Goal: Transaction & Acquisition: Purchase product/service

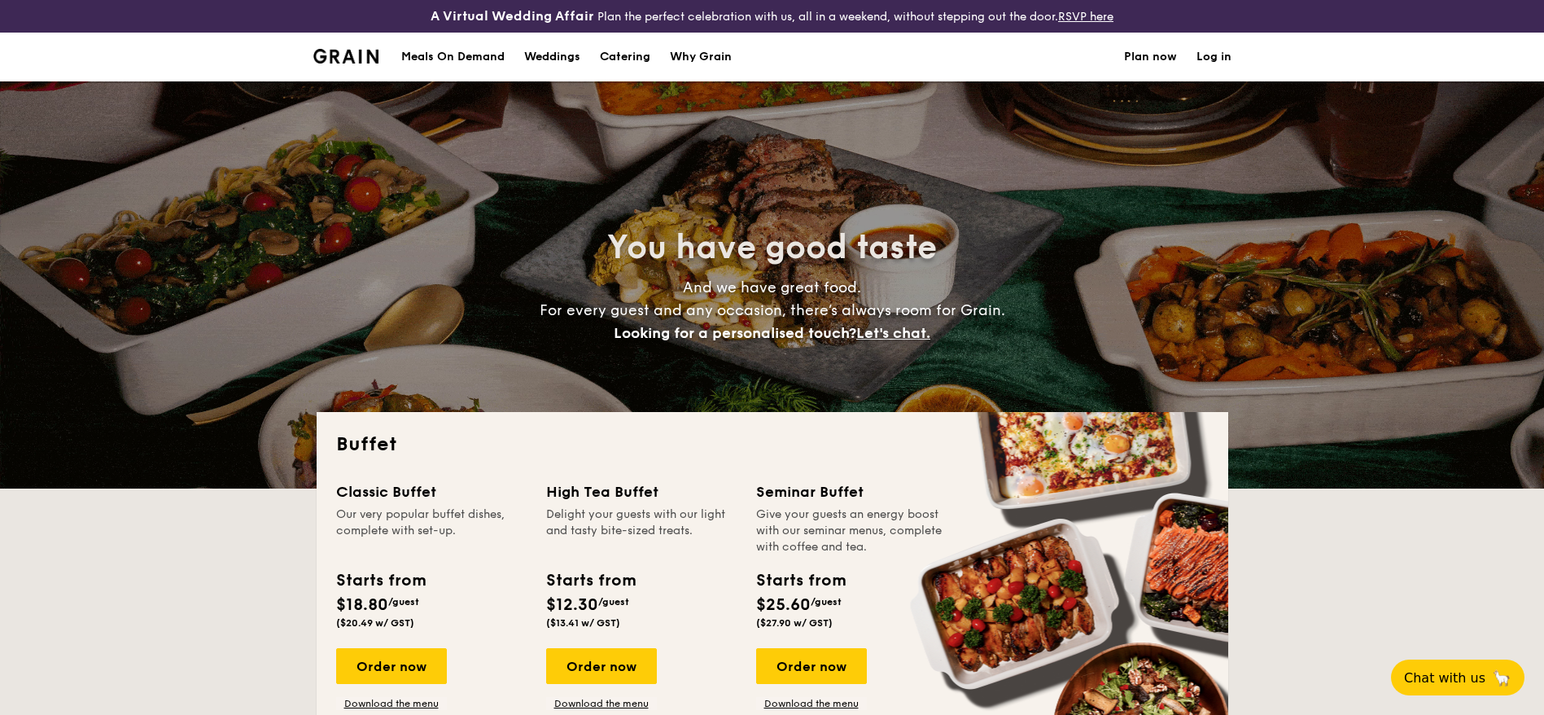
select select
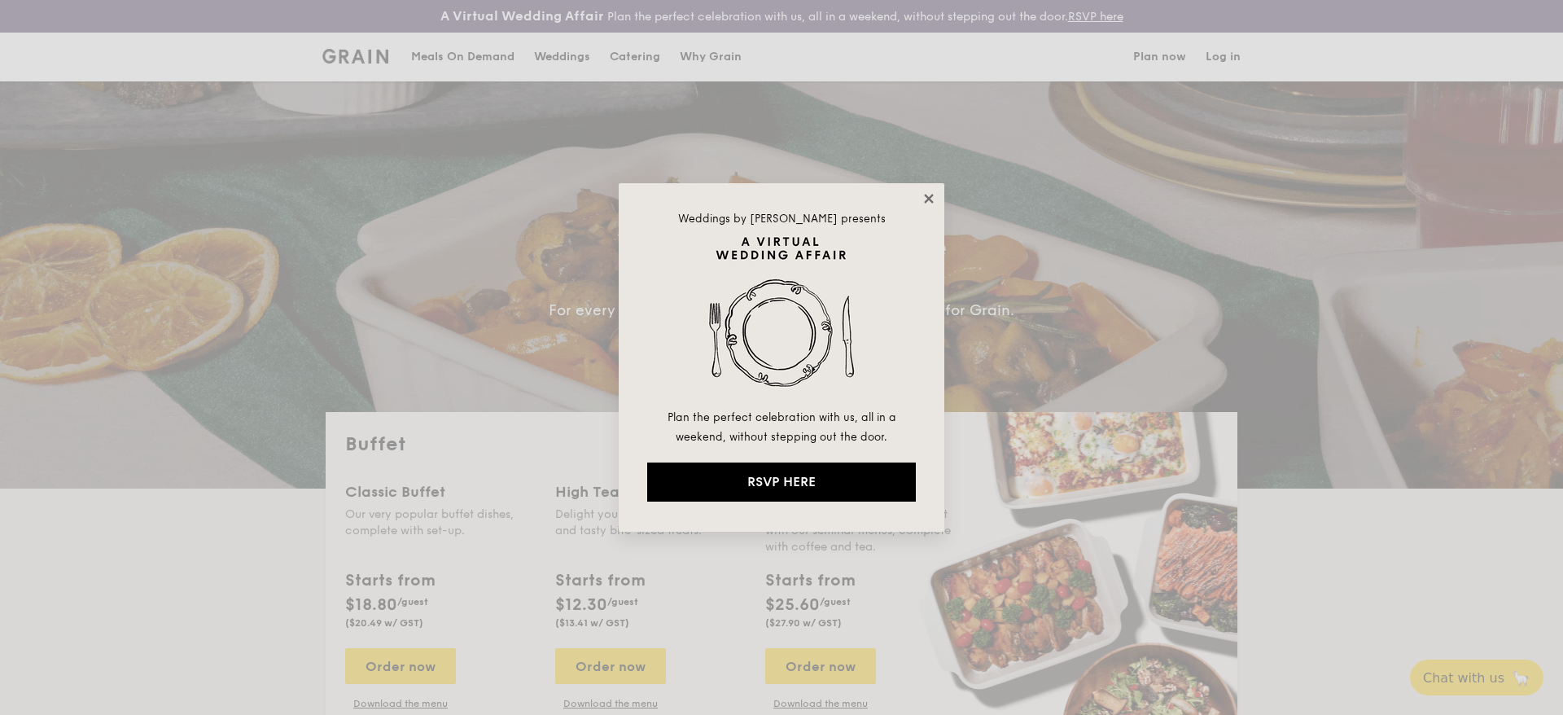
click at [926, 191] on icon at bounding box center [929, 198] width 15 height 15
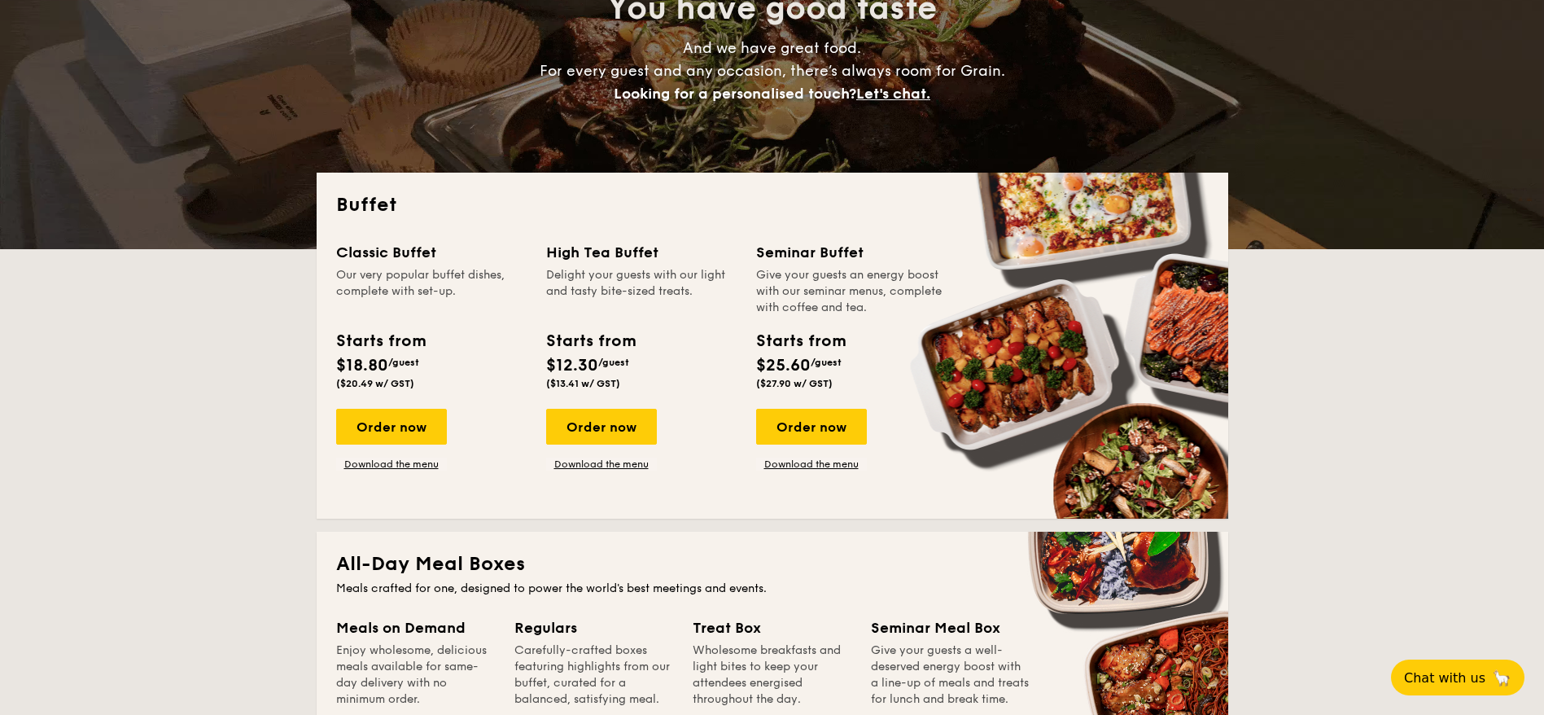
scroll to position [244, 0]
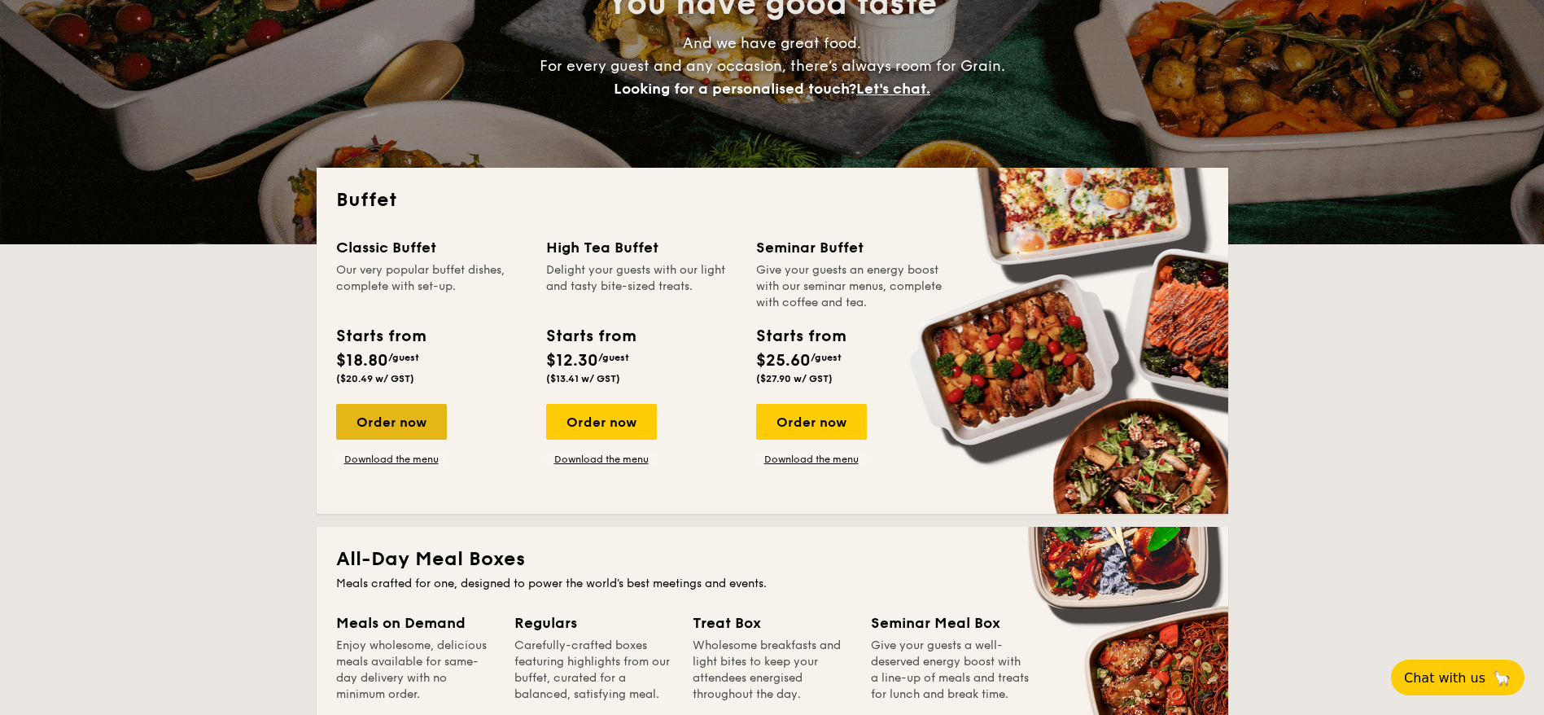
click at [436, 419] on div "Order now" at bounding box center [391, 422] width 111 height 36
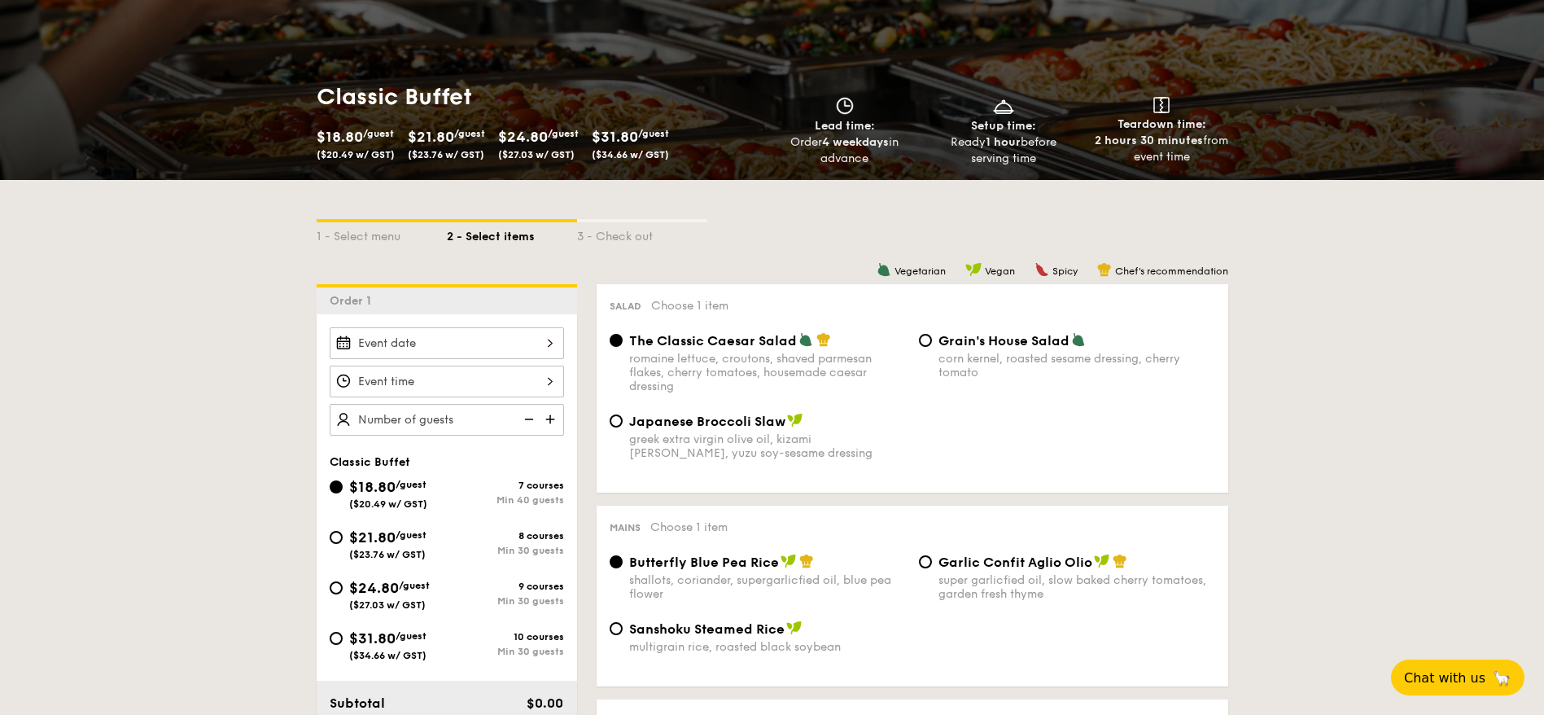
scroll to position [244, 0]
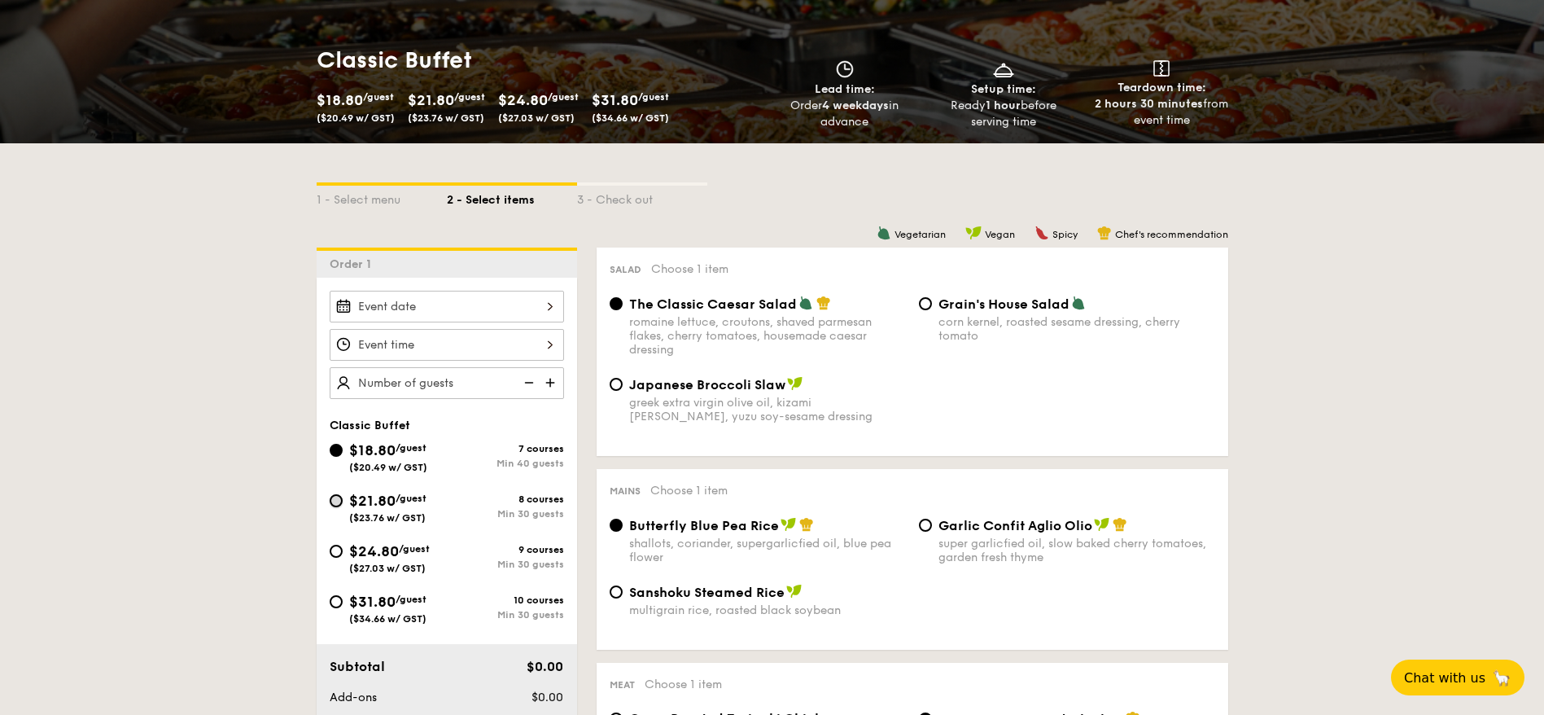
click at [335, 501] on input "$21.80 /guest ($23.76 w/ GST) 8 courses Min 30 guests" at bounding box center [336, 500] width 13 height 13
radio input "true"
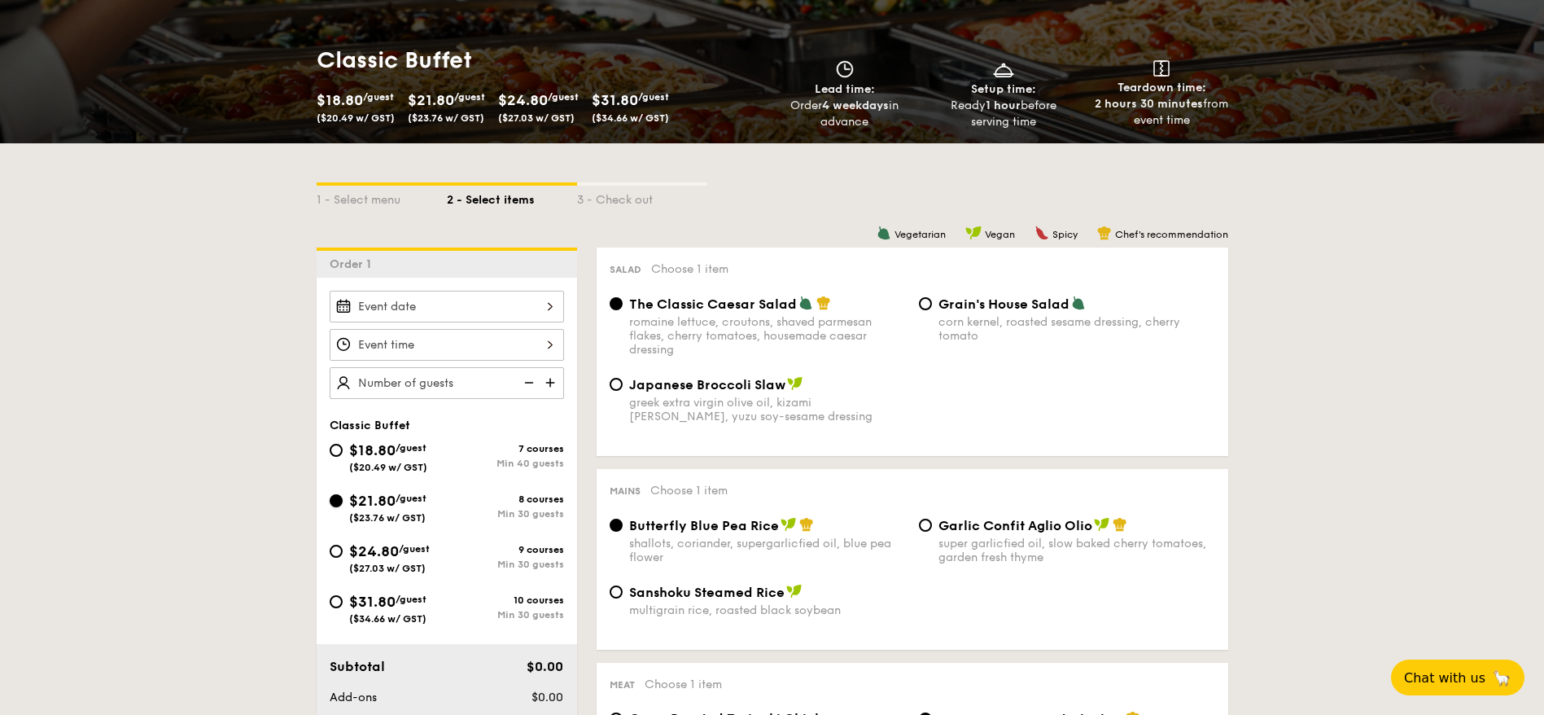
radio input "true"
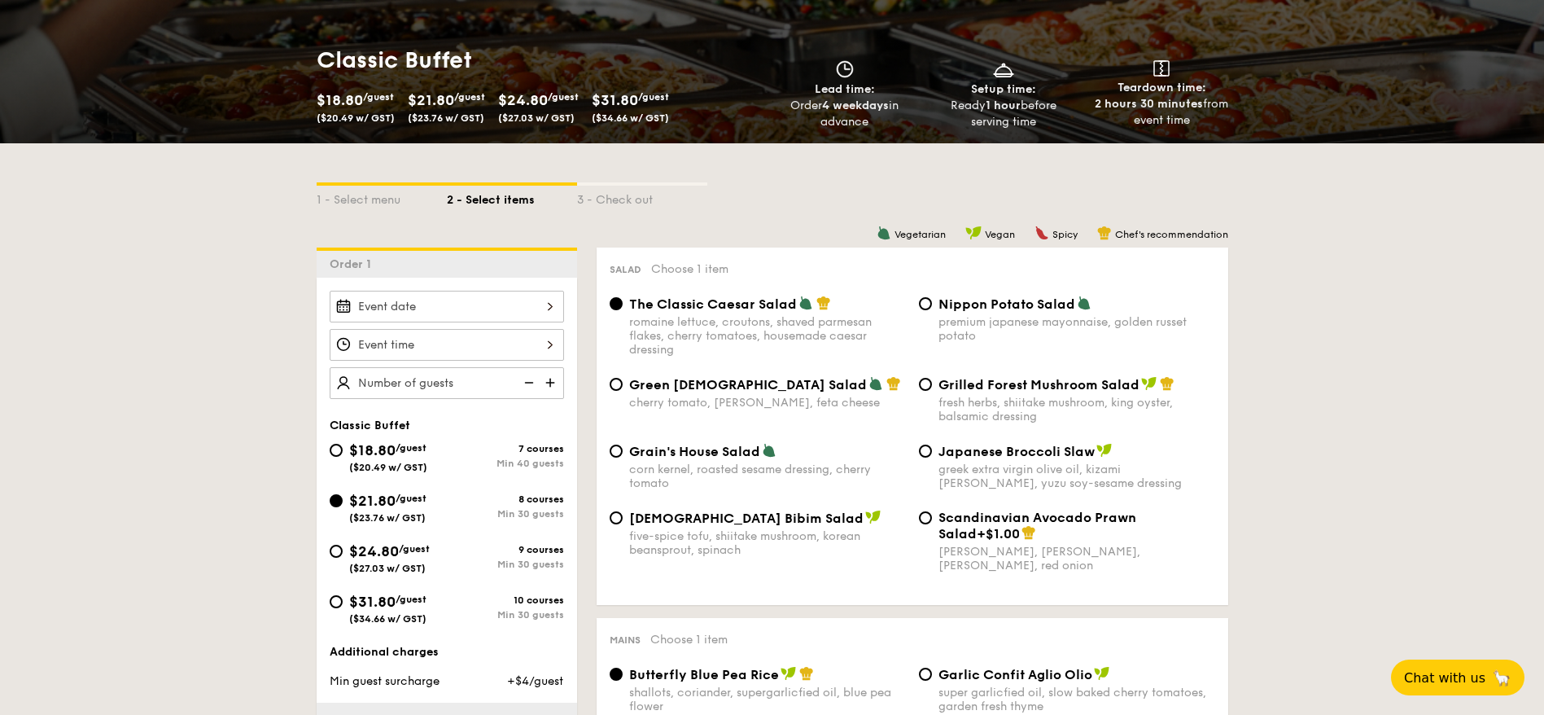
click at [553, 301] on div at bounding box center [447, 307] width 234 height 32
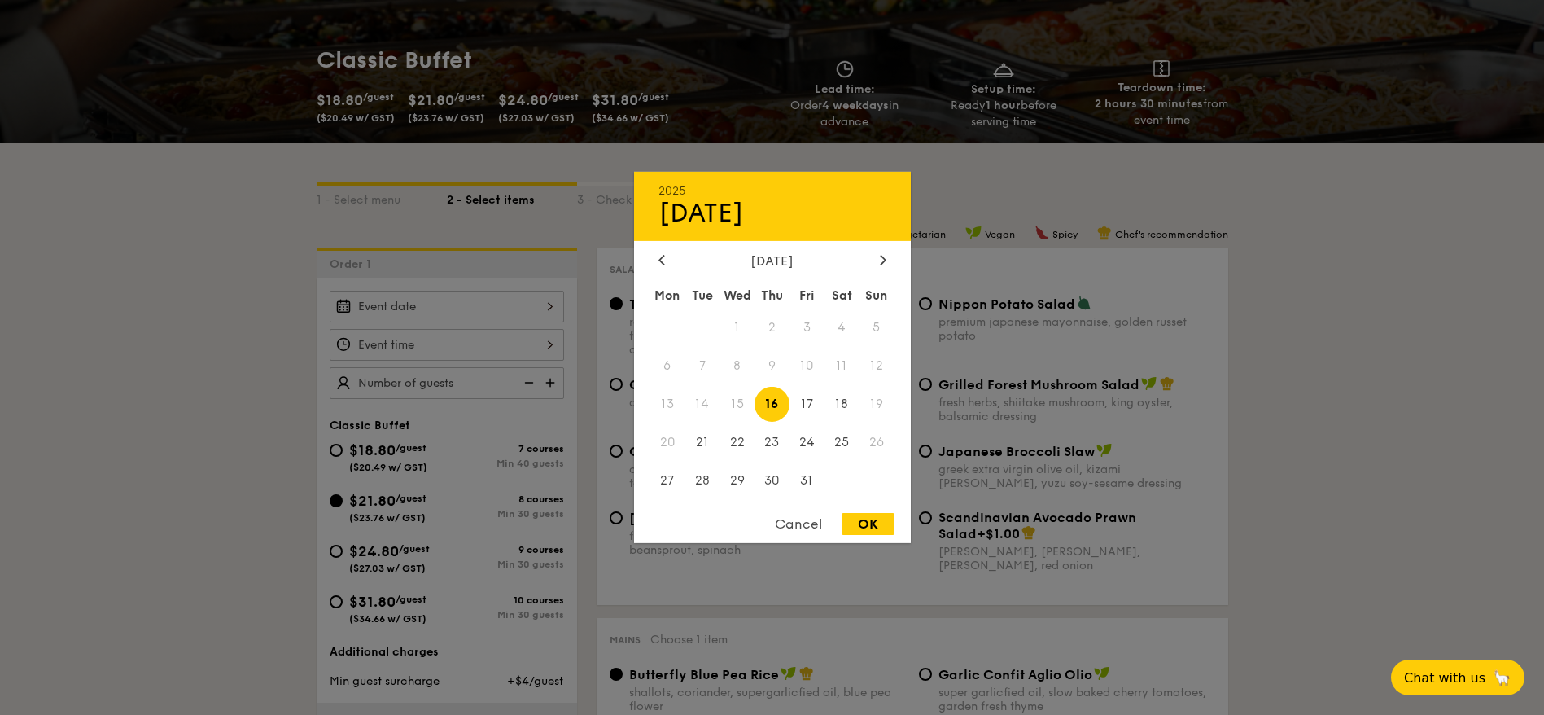
click at [155, 494] on div at bounding box center [772, 357] width 1544 height 715
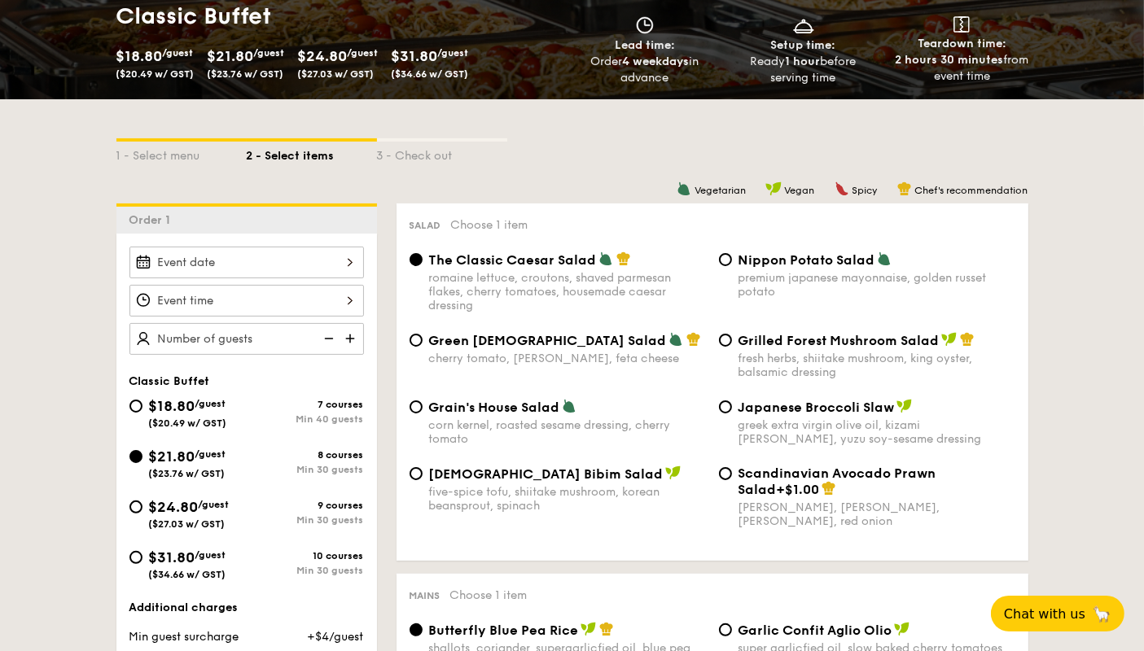
scroll to position [314, 0]
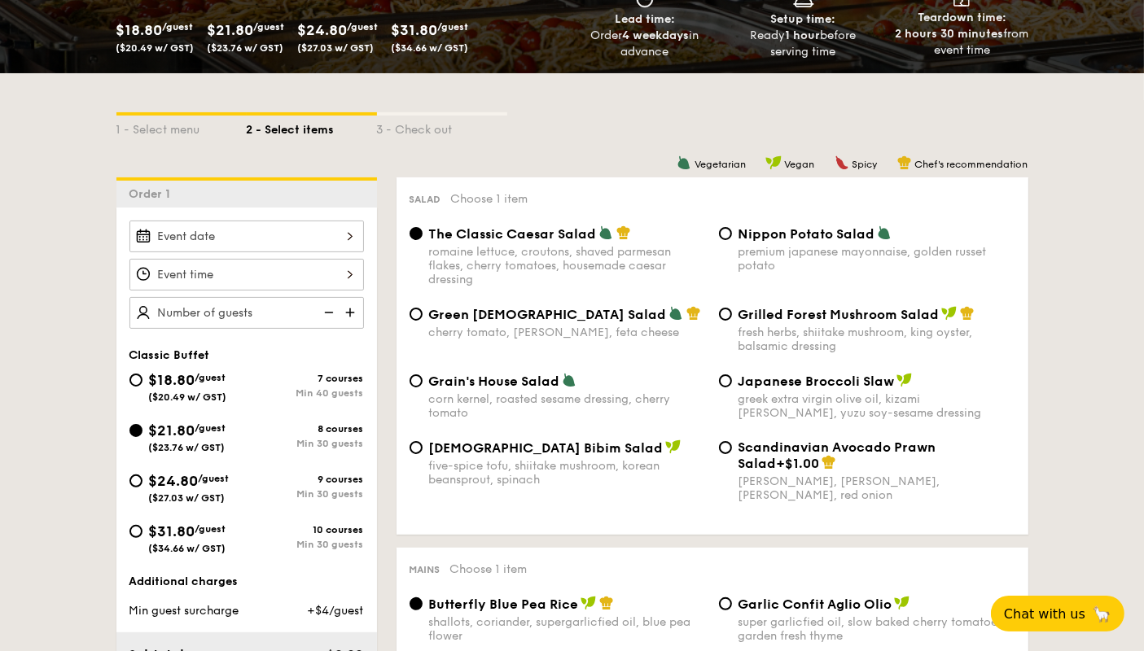
click at [518, 455] on span "[DEMOGRAPHIC_DATA] Bibim Salad" at bounding box center [546, 447] width 234 height 15
click at [422, 454] on input "Korean Bibim Salad five-spice tofu, shiitake mushroom, korean beansprout, spina…" at bounding box center [415, 447] width 13 height 13
radio input "true"
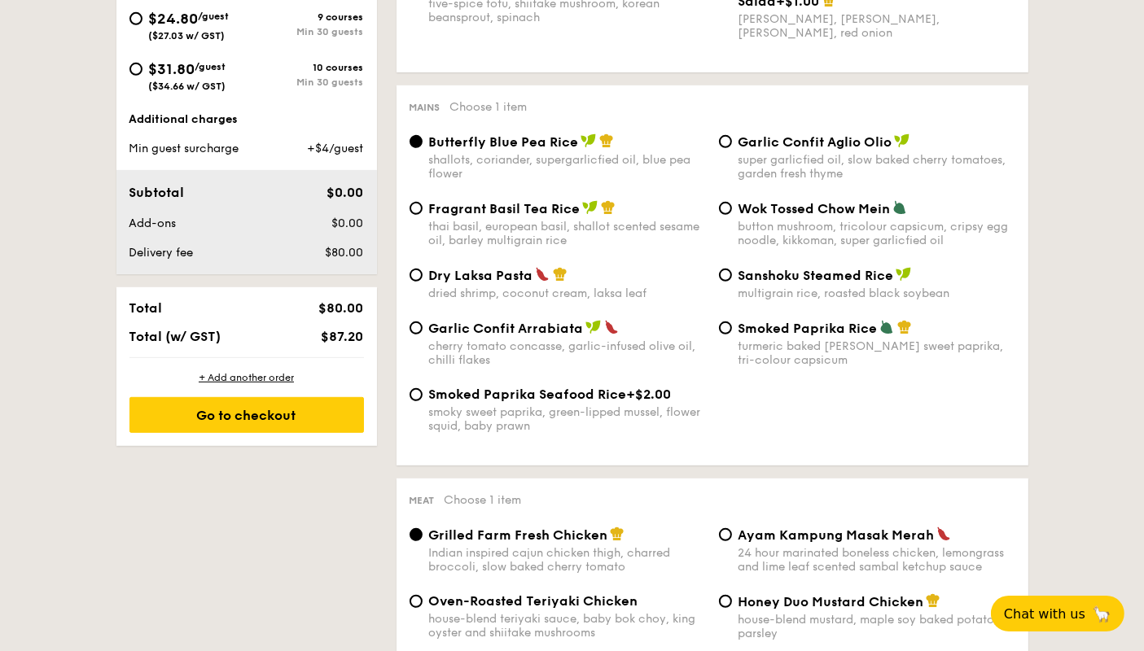
scroll to position [790, 0]
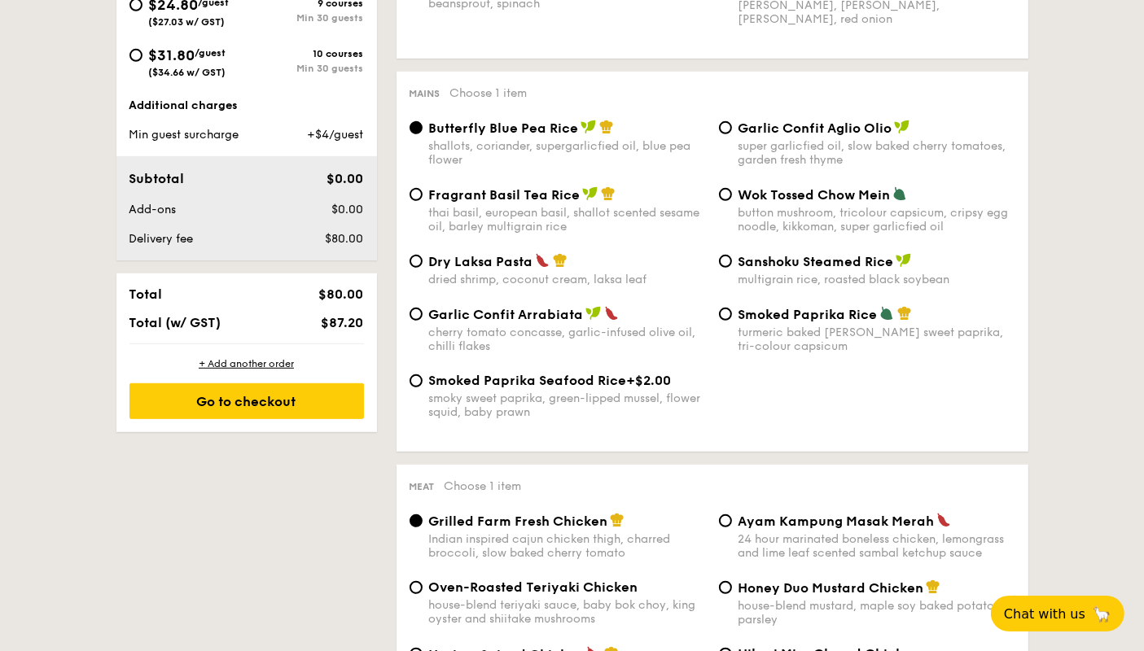
click at [818, 151] on div "super garlicfied oil, slow baked cherry tomatoes, garden fresh thyme" at bounding box center [876, 153] width 277 height 28
click at [732, 134] on input "Garlic Confit Aglio Olio super garlicfied oil, slow baked cherry tomatoes, gard…" at bounding box center [725, 127] width 13 height 13
radio input "true"
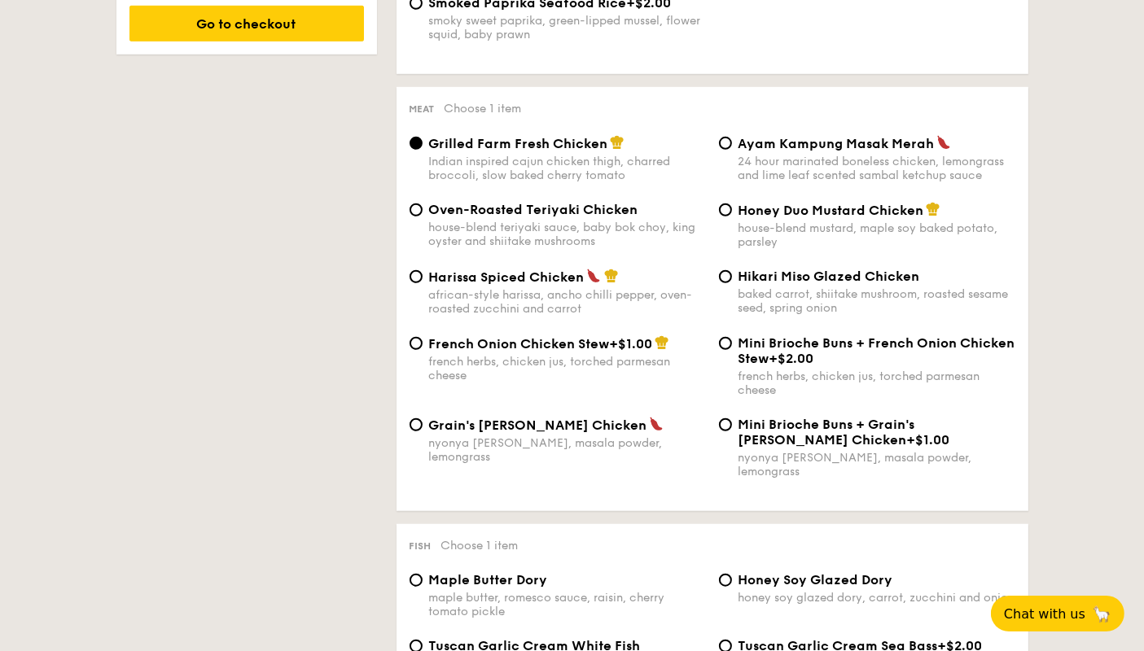
scroll to position [1124, 0]
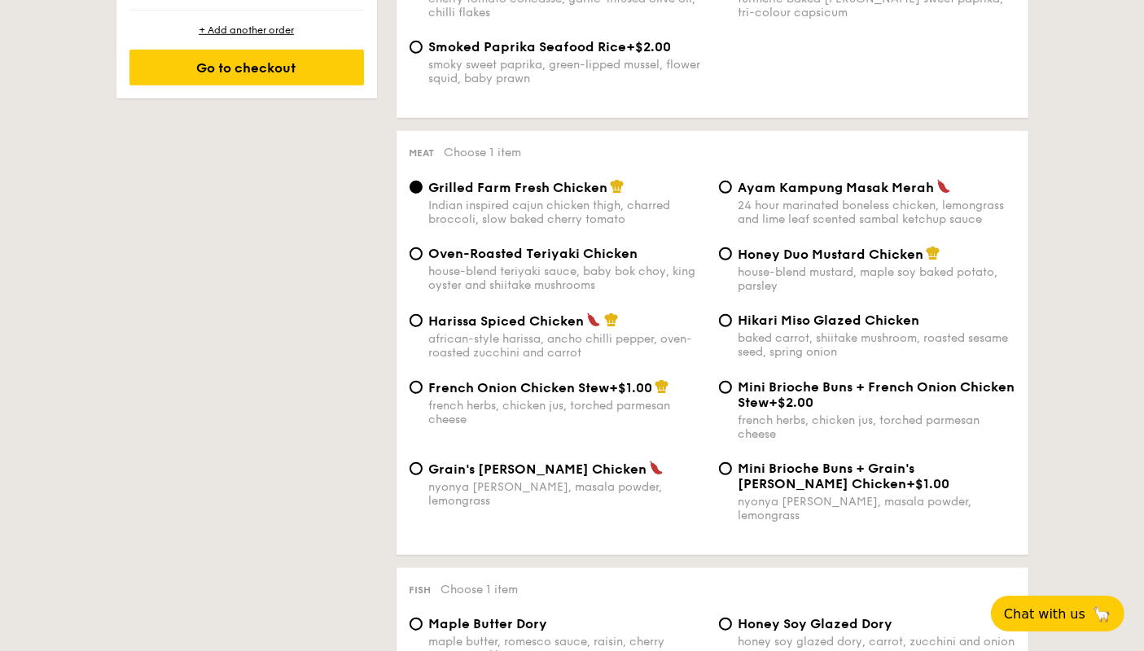
click at [925, 272] on div "house-blend mustard, maple soy baked potato, parsley" at bounding box center [876, 279] width 277 height 28
click at [732, 260] on input "Honey Duo Mustard Chicken house-blend mustard, maple soy baked potato, parsley" at bounding box center [725, 253] width 13 height 13
radio input "true"
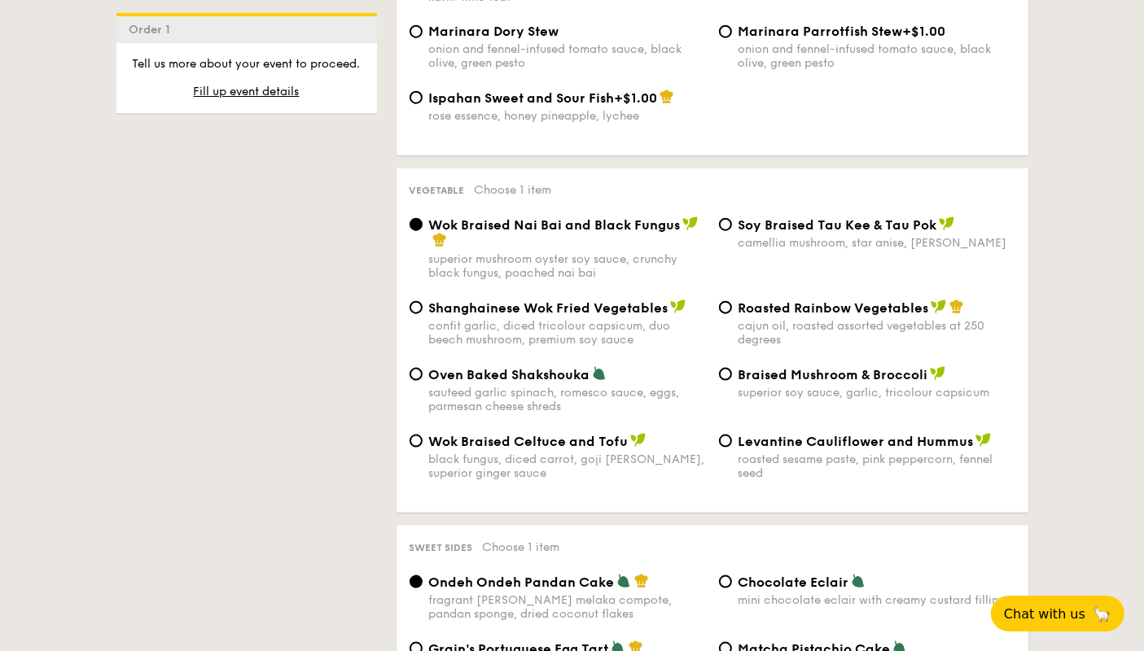
scroll to position [1991, 0]
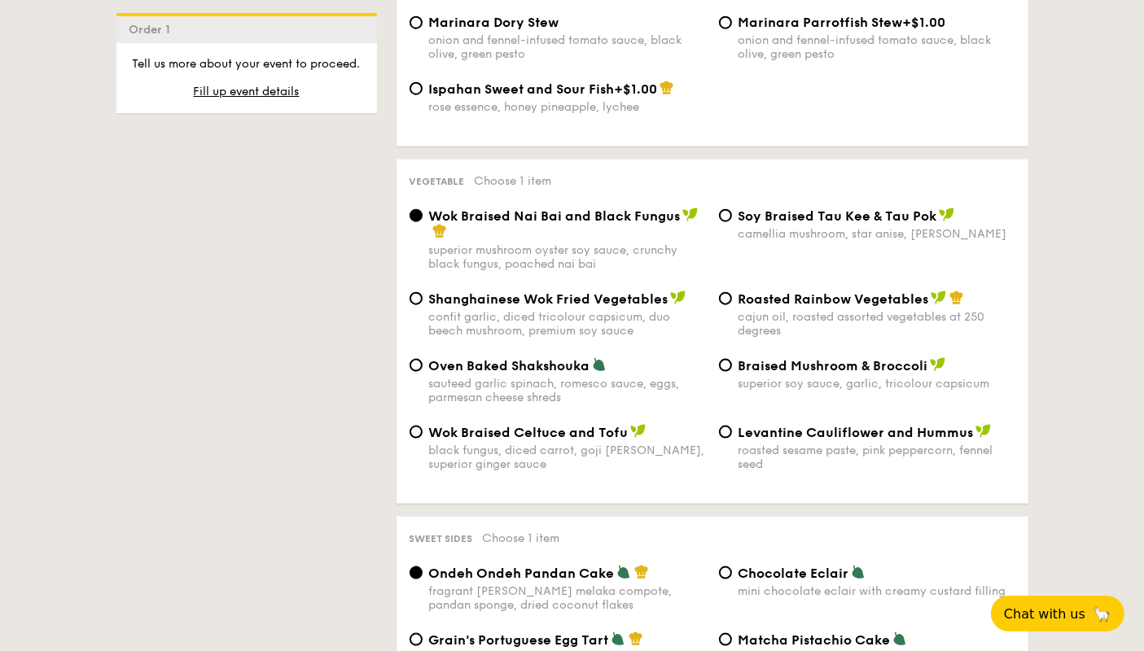
click at [519, 377] on div "sauteed garlic spinach, romesco sauce, eggs, parmesan cheese shreds" at bounding box center [567, 391] width 277 height 28
click at [422, 359] on input "Oven Baked Shakshouka sauteed garlic spinach, romesco sauce, eggs, parmesan che…" at bounding box center [415, 365] width 13 height 13
radio input "true"
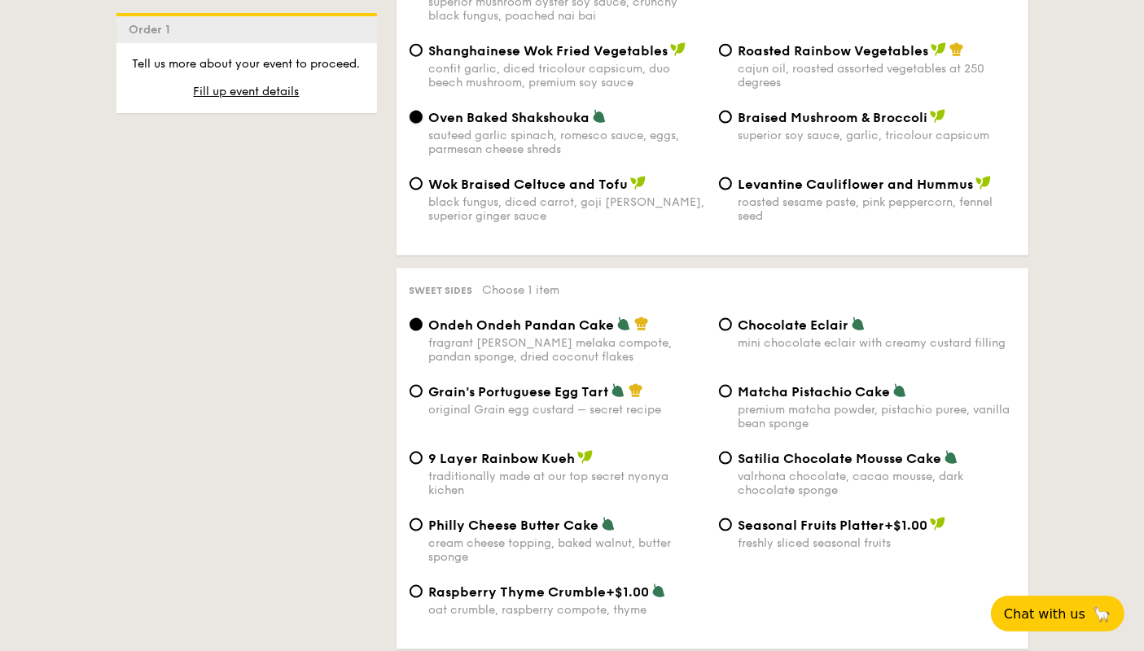
scroll to position [2293, 0]
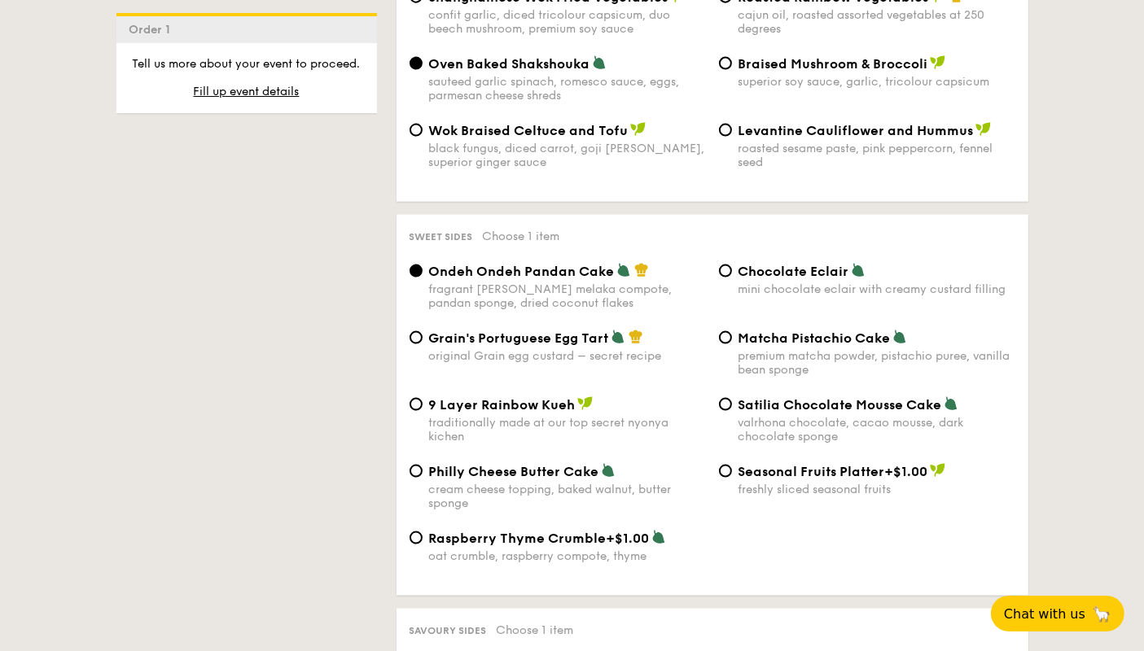
click at [912, 349] on div "premium matcha powder, pistachio puree, vanilla bean sponge" at bounding box center [876, 363] width 277 height 28
click at [732, 337] on input "Matcha Pistachio Cake premium matcha powder, pistachio puree, vanilla bean spon…" at bounding box center [725, 337] width 13 height 13
radio input "true"
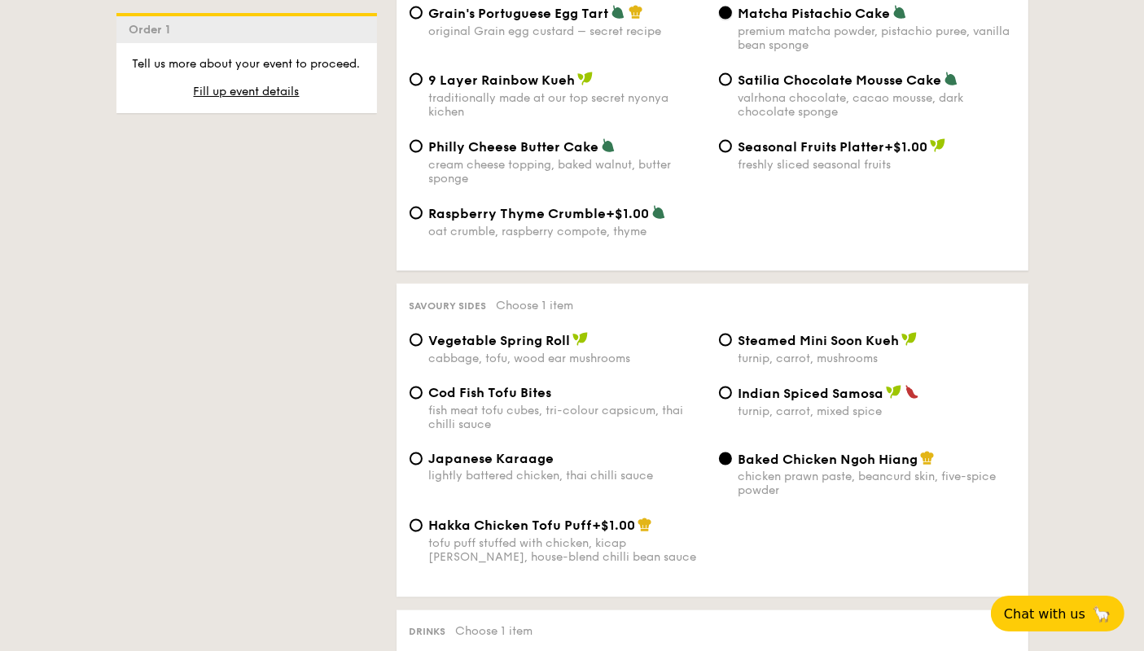
scroll to position [2627, 0]
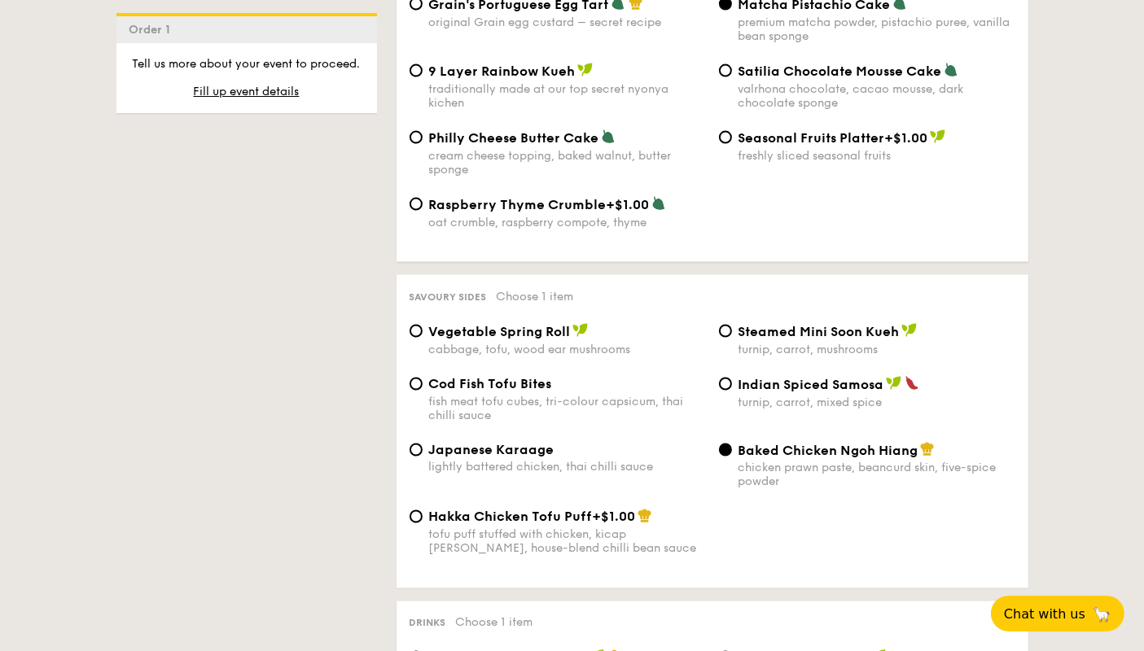
drag, startPoint x: 1143, startPoint y: 396, endPoint x: 1106, endPoint y: 355, distance: 55.4
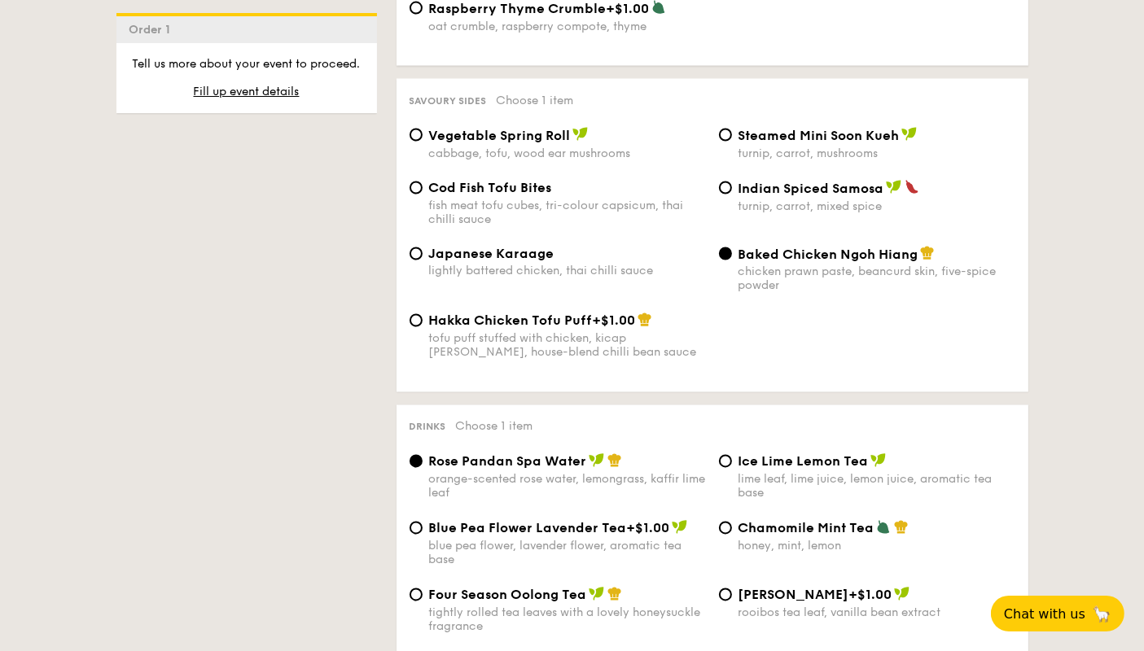
scroll to position [2814, 0]
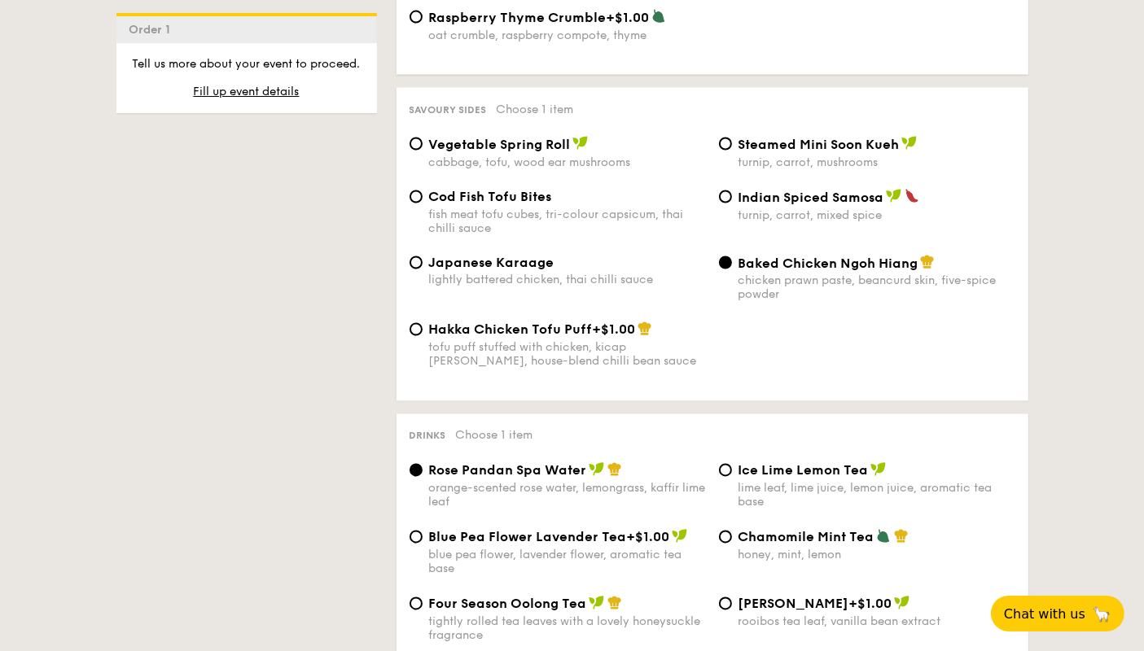
click at [561, 274] on div "lightly battered chicken, thai chilli sauce" at bounding box center [567, 281] width 277 height 14
click at [422, 258] on input "Japanese Karaage lightly battered chicken, thai chilli sauce" at bounding box center [415, 262] width 13 height 13
radio input "true"
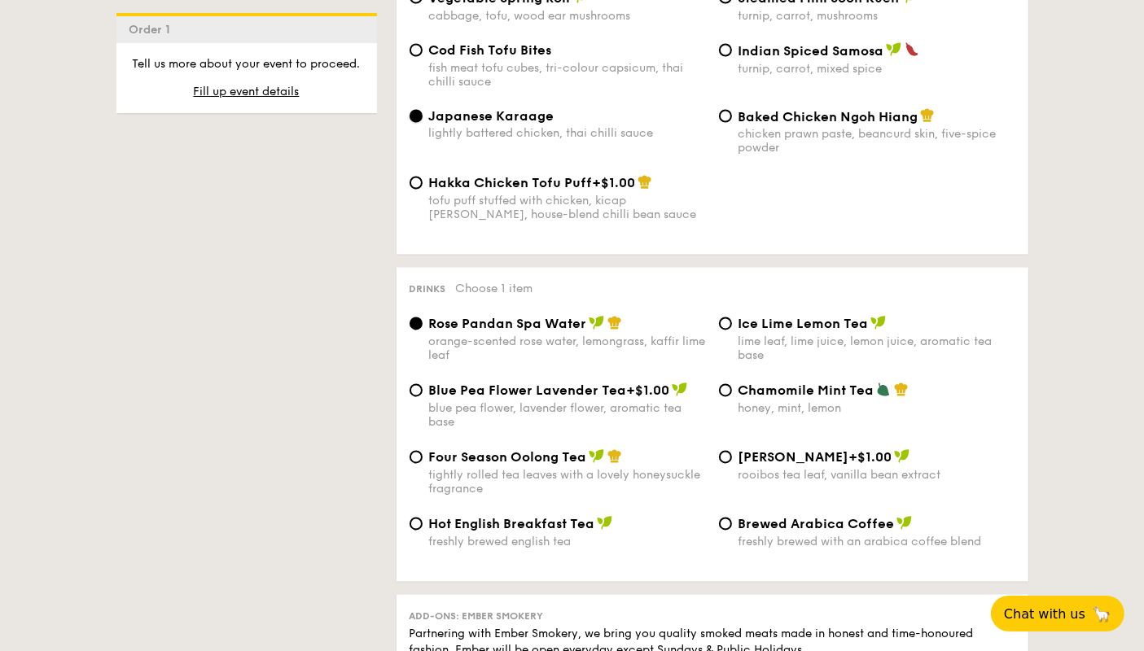
scroll to position [2965, 0]
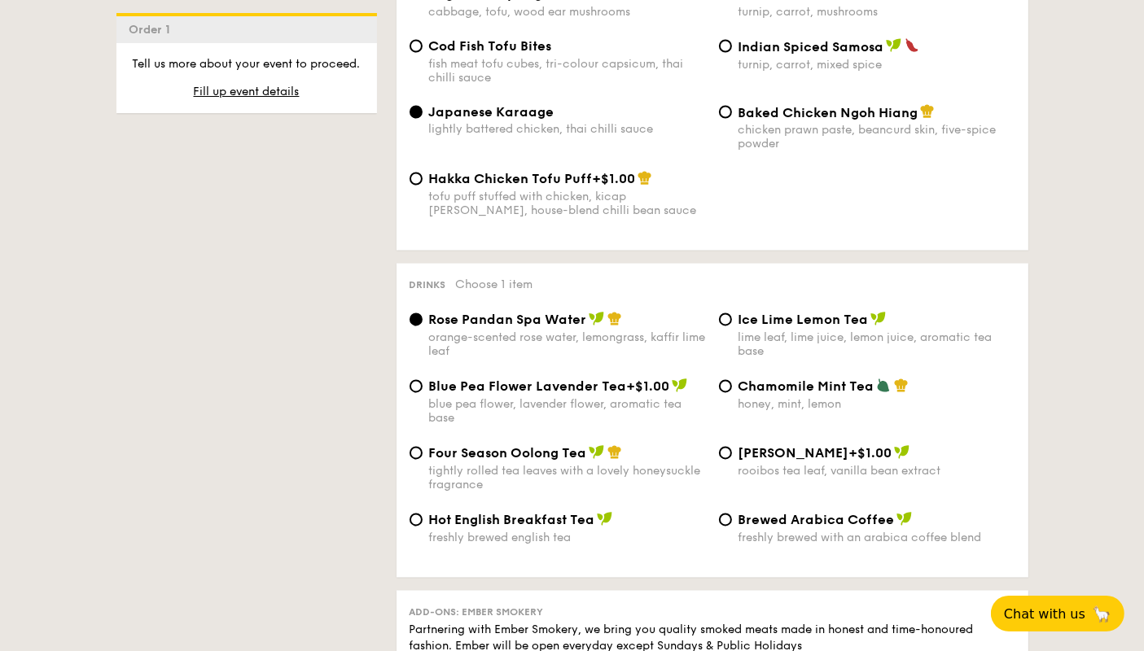
click at [737, 379] on div "Chamomile Mint Tea honey, mint, lemon" at bounding box center [866, 395] width 309 height 33
drag, startPoint x: 725, startPoint y: 360, endPoint x: 744, endPoint y: 350, distance: 21.1
click at [717, 379] on div "Chamomile Mint Tea honey, mint, lemon" at bounding box center [866, 395] width 309 height 33
click at [734, 379] on div "Chamomile Mint Tea honey, mint, lemon" at bounding box center [866, 395] width 309 height 33
click at [715, 379] on div "Chamomile Mint Tea honey, mint, lemon" at bounding box center [866, 395] width 309 height 33
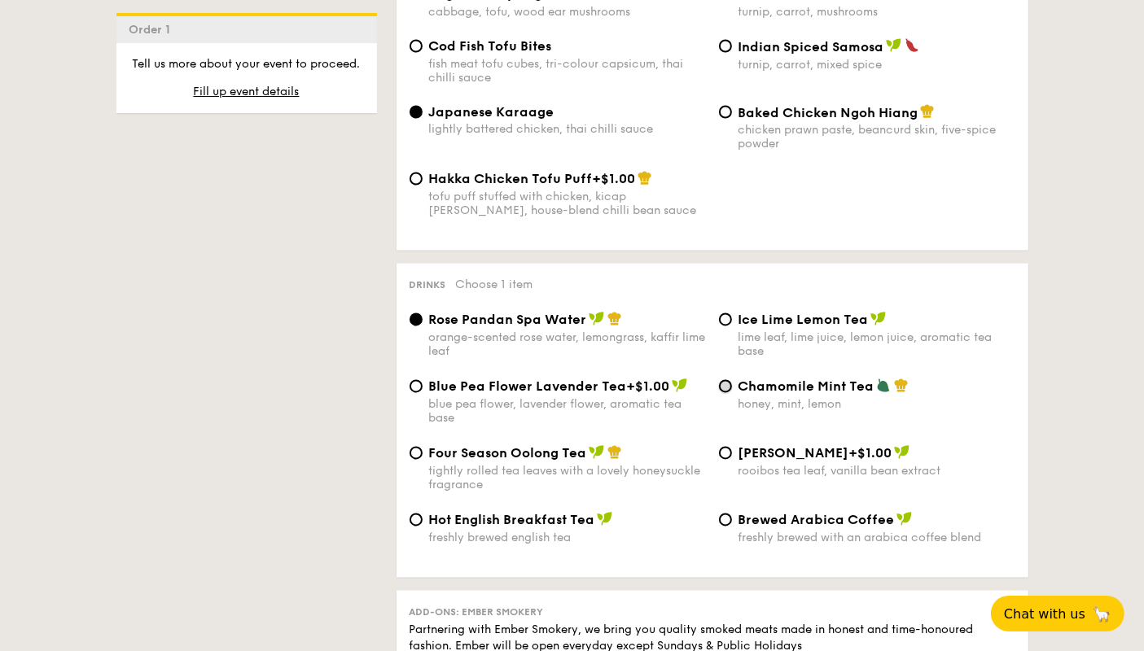
click at [729, 380] on input "Chamomile Mint Tea honey, mint, lemon" at bounding box center [725, 386] width 13 height 13
radio input "true"
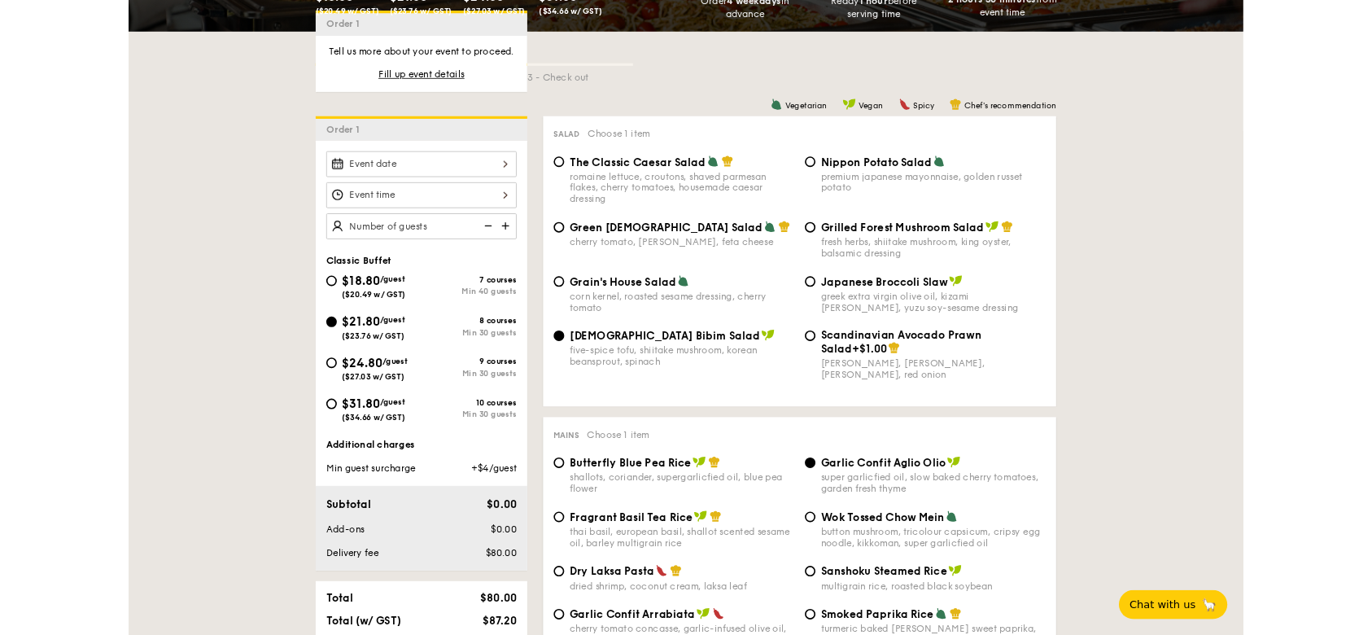
scroll to position [0, 0]
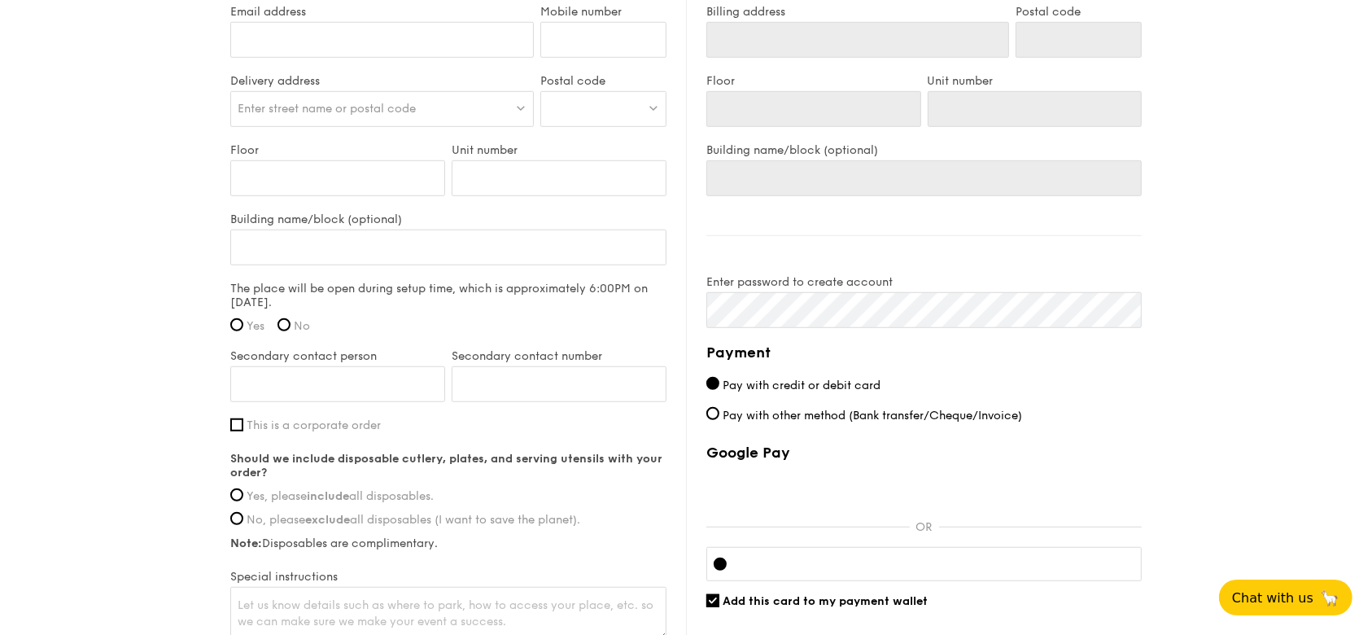
scroll to position [1267, 0]
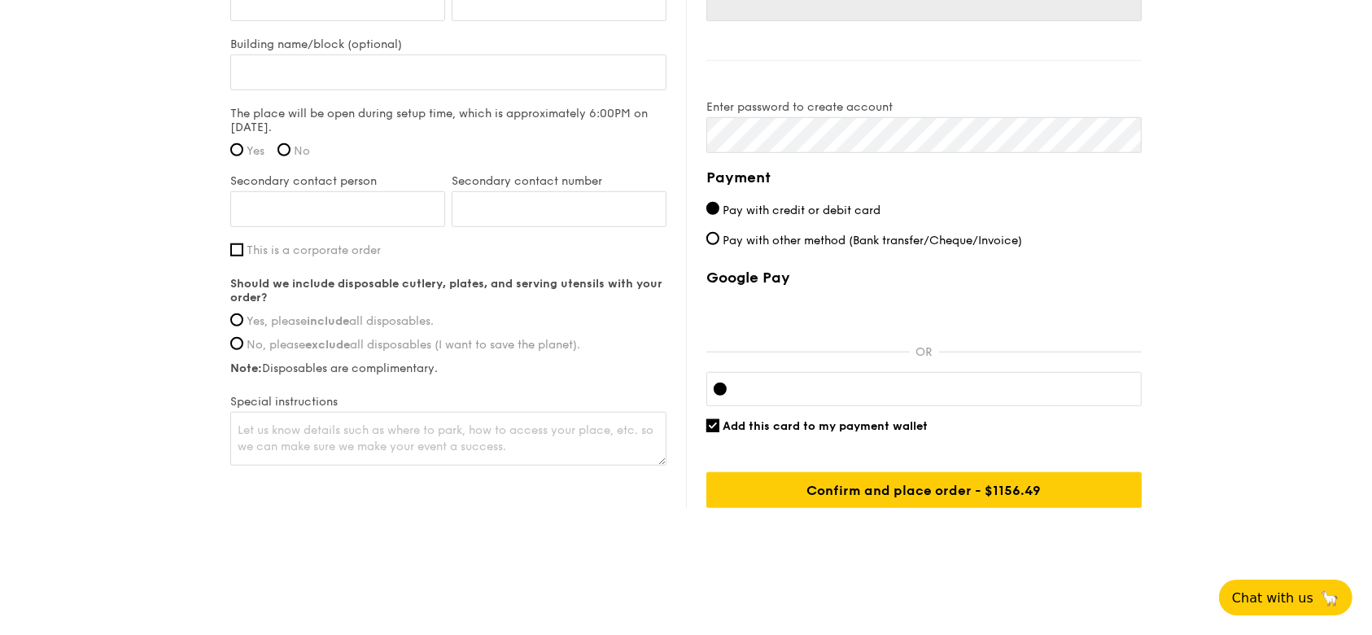
click at [808, 226] on div "Payment Pay with credit or debit card Pay with other method (Bank transfer/Cheq…" at bounding box center [925, 337] width 436 height 342
click at [784, 257] on div "Payment Pay with credit or debit card Pay with other method (Bank transfer/Cheq…" at bounding box center [925, 337] width 436 height 342
click at [808, 240] on span "Pay with other method (Bank transfer/Cheque/Invoice)" at bounding box center [873, 241] width 300 height 14
click at [720, 240] on input "Pay with other method (Bank transfer/Cheque/Invoice)" at bounding box center [713, 238] width 13 height 13
radio input "true"
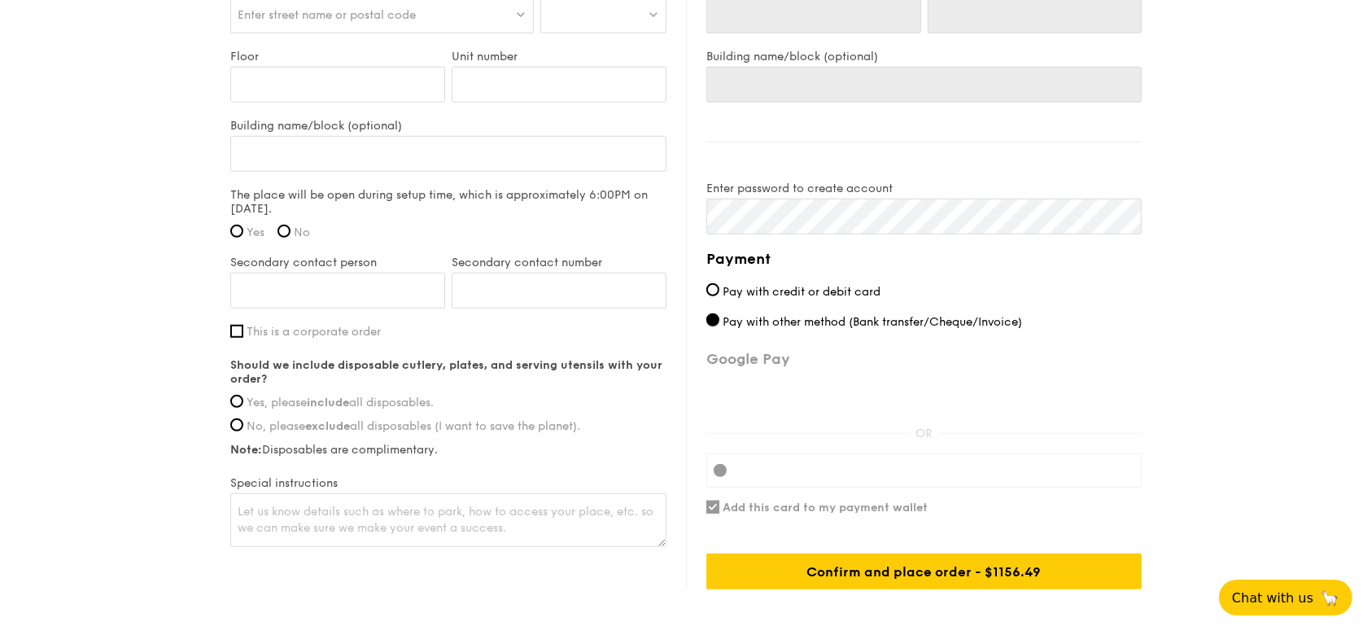
scroll to position [1158, 0]
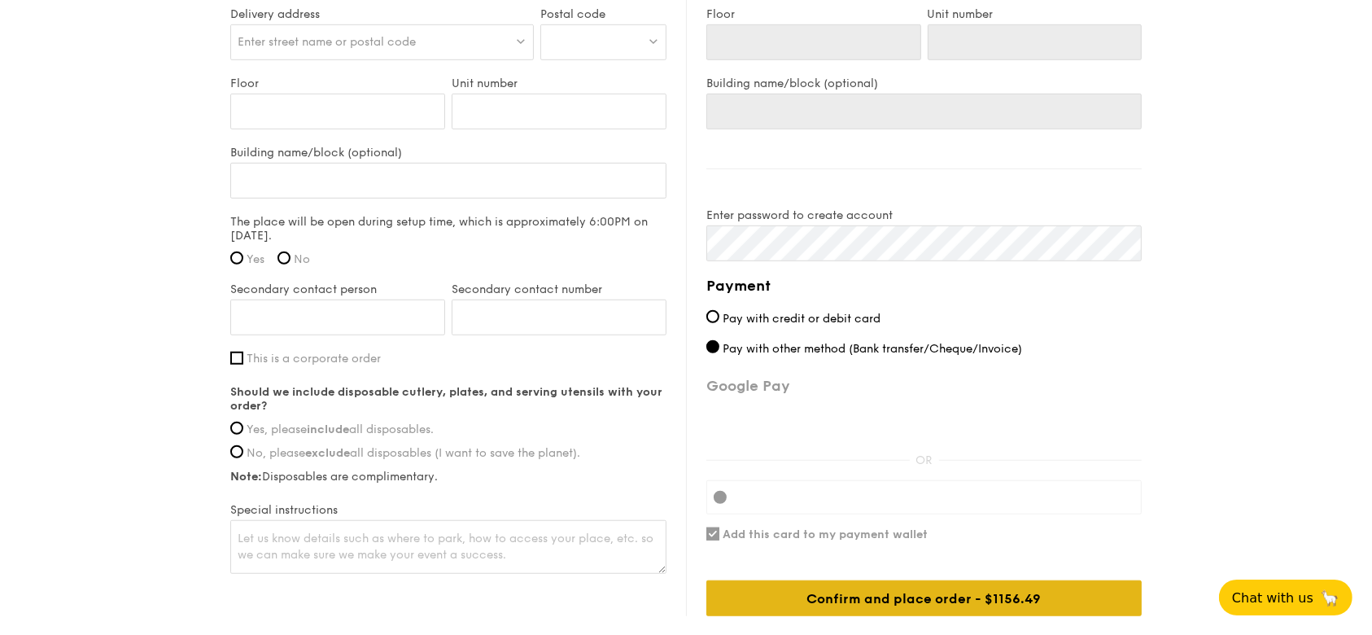
click at [1071, 607] on div "Confirm and place order - $1156.49" at bounding box center [925, 598] width 436 height 36
